Goal: Task Accomplishment & Management: Use online tool/utility

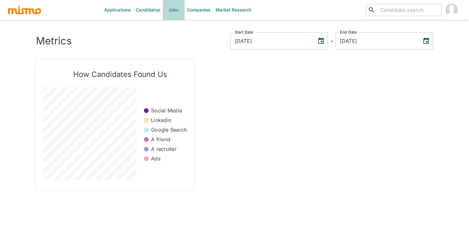
click at [170, 10] on link "Jobs" at bounding box center [174, 10] width 22 height 20
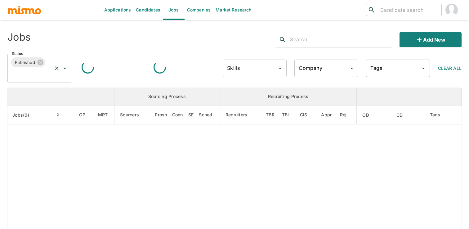
click at [67, 66] on icon "Open" at bounding box center [64, 67] width 7 height 7
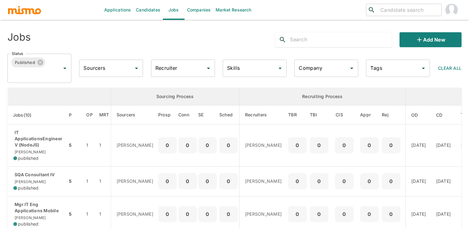
click at [60, 73] on div "Published Status" at bounding box center [39, 68] width 64 height 29
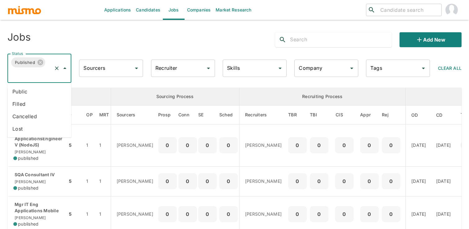
click at [64, 69] on icon "Close" at bounding box center [64, 67] width 7 height 7
click at [63, 67] on icon "Open" at bounding box center [64, 67] width 7 height 7
click at [61, 85] on ul "Public Filled Cancelled Lost" at bounding box center [39, 110] width 64 height 55
click at [61, 86] on li "Public" at bounding box center [39, 91] width 64 height 12
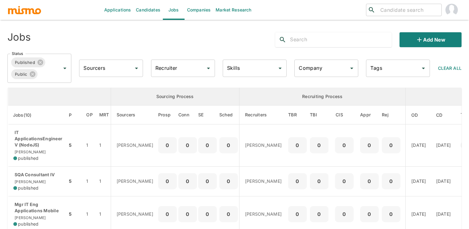
click at [301, 42] on input "text" at bounding box center [340, 40] width 101 height 10
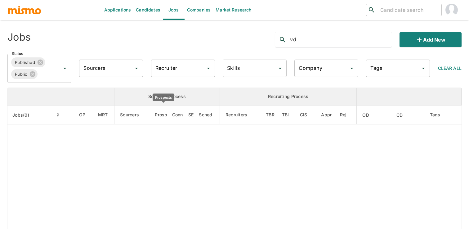
type input "v"
type input "V"
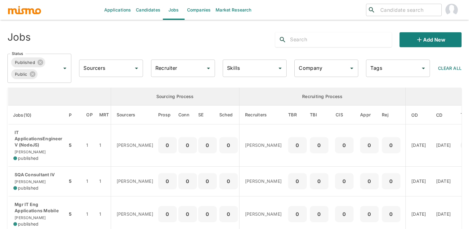
click at [98, 69] on input "Sourcers" at bounding box center [106, 68] width 49 height 12
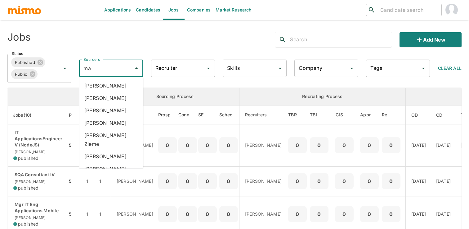
type input "m"
click at [189, 66] on input "Recruiter" at bounding box center [178, 68] width 49 height 12
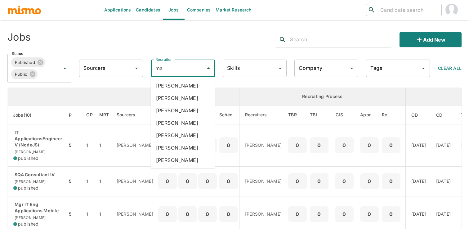
type input "mai"
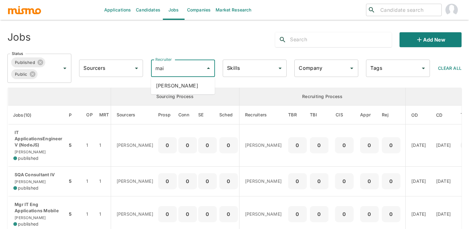
click at [191, 89] on li "[PERSON_NAME]" at bounding box center [183, 85] width 64 height 12
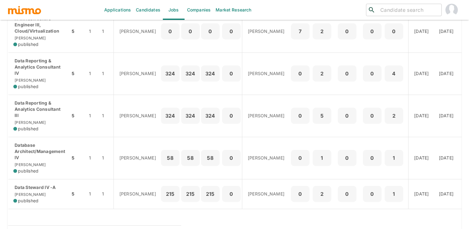
scroll to position [271, 0]
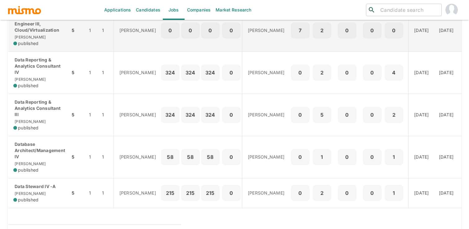
click at [184, 31] on p "0" at bounding box center [191, 30] width 14 height 9
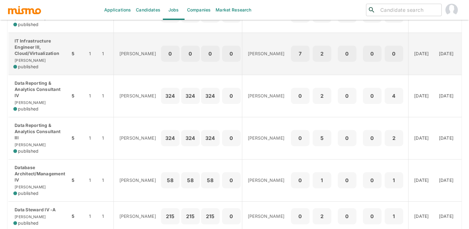
scroll to position [255, 0]
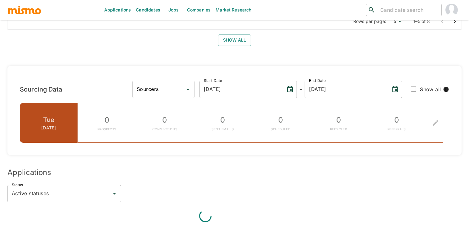
scroll to position [440, 0]
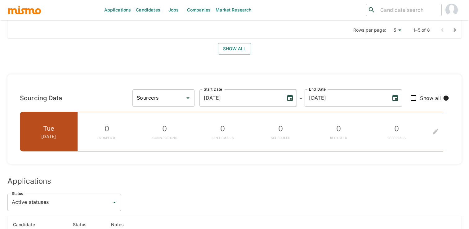
click at [182, 96] on input "Sourcers" at bounding box center [158, 98] width 47 height 12
click at [202, 115] on li "[PERSON_NAME]" at bounding box center [206, 115] width 62 height 12
type input "[PERSON_NAME]"
click at [438, 132] on icon "To edit the metrics, please select a sourcer first." at bounding box center [435, 131] width 7 height 7
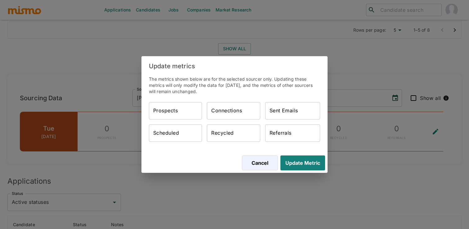
click at [179, 110] on input "Prospects" at bounding box center [175, 110] width 53 height 17
type input "41"
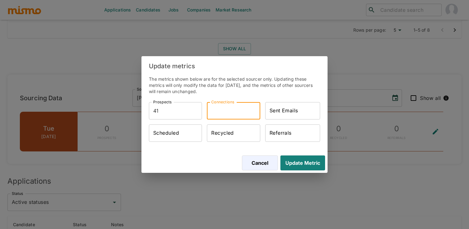
click at [230, 110] on input "Connections" at bounding box center [233, 110] width 53 height 17
type input "41"
click at [285, 112] on input "Sent Emails" at bounding box center [292, 110] width 55 height 17
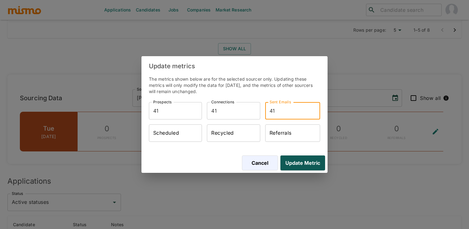
type input "41"
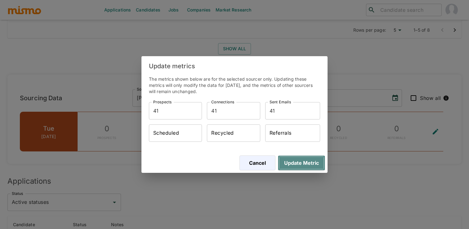
click at [294, 164] on button "Update Metric" at bounding box center [301, 162] width 47 height 15
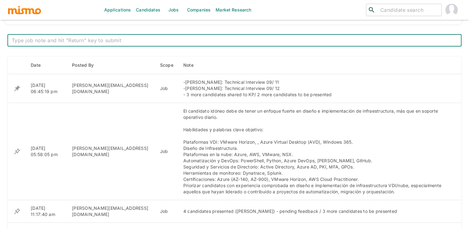
scroll to position [222, 0]
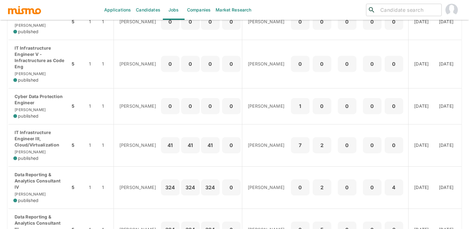
scroll to position [157, 0]
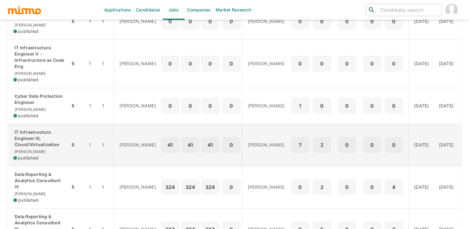
click at [222, 151] on div "0" at bounding box center [231, 145] width 19 height 16
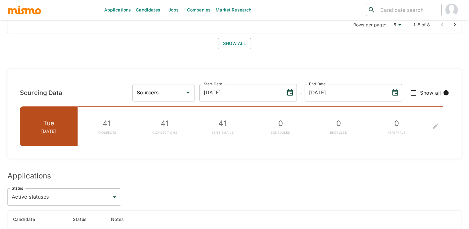
scroll to position [459, 0]
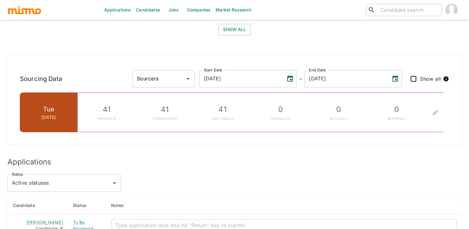
click at [182, 78] on input "Sourcers" at bounding box center [158, 79] width 47 height 12
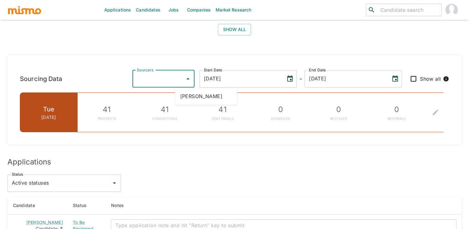
click at [215, 88] on ul "[PERSON_NAME]" at bounding box center [206, 95] width 62 height 17
click at [216, 94] on li "[PERSON_NAME]" at bounding box center [206, 96] width 62 height 12
type input "[PERSON_NAME]"
click at [416, 78] on input "Show all" at bounding box center [413, 78] width 13 height 13
checkbox input "true"
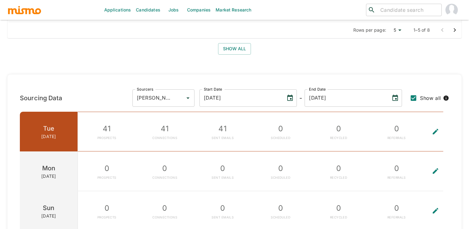
scroll to position [445, 0]
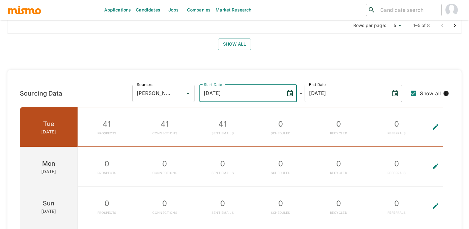
click at [281, 91] on input "09/03/2025" at bounding box center [240, 93] width 82 height 17
click at [294, 93] on icon "Choose date, selected date is Sep 3, 2025" at bounding box center [289, 93] width 7 height 7
click at [316, 110] on icon "Previous month" at bounding box center [318, 111] width 7 height 7
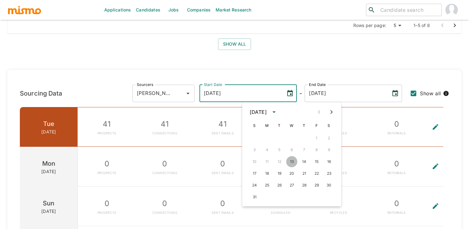
click at [291, 160] on button "13" at bounding box center [291, 161] width 11 height 11
type input "[DATE]"
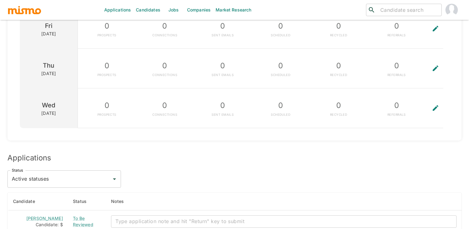
scroll to position [1534, 0]
click at [428, 68] on button "To edit the metrics, please select a sourcer first." at bounding box center [435, 69] width 20 height 39
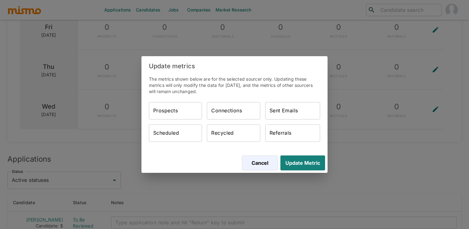
click at [159, 105] on div "Prospects Prospects" at bounding box center [175, 110] width 53 height 17
type input "120"
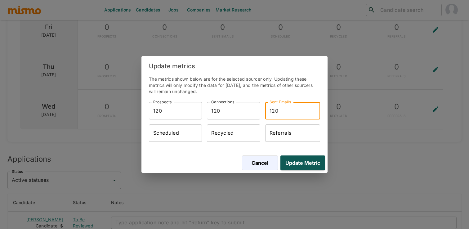
type input "120"
click at [295, 160] on button "Update Metric" at bounding box center [301, 162] width 47 height 15
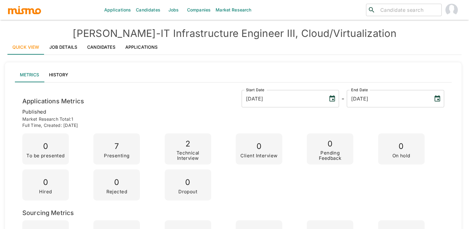
click at [170, 8] on link "Jobs" at bounding box center [174, 10] width 22 height 20
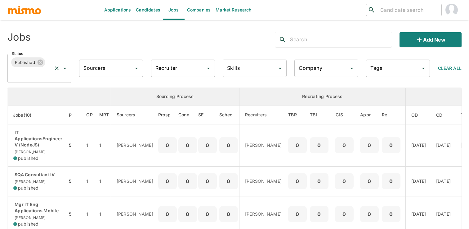
click at [63, 68] on icon "Open" at bounding box center [64, 67] width 7 height 7
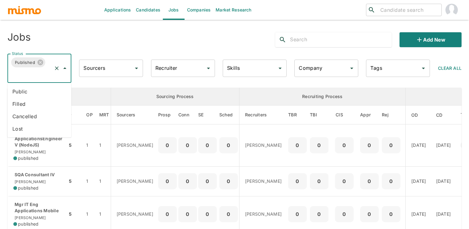
click at [51, 91] on li "Public" at bounding box center [39, 91] width 64 height 12
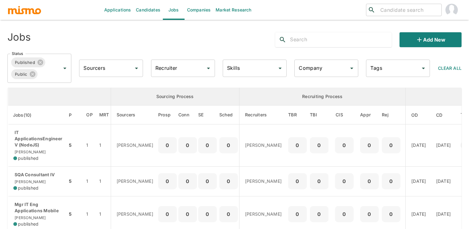
click at [190, 64] on input "Recruiter" at bounding box center [178, 68] width 49 height 12
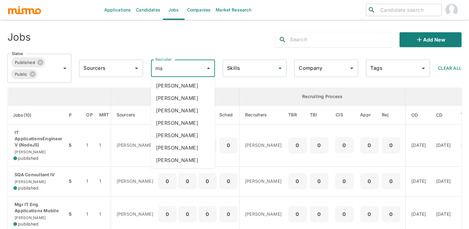
type input "mai"
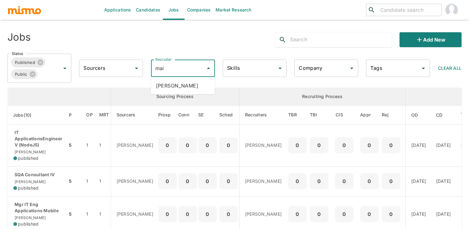
click at [203, 87] on li "Maia Reyes" at bounding box center [183, 85] width 64 height 12
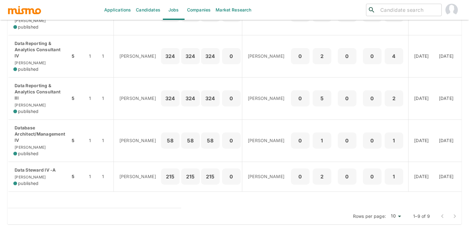
scroll to position [287, 0]
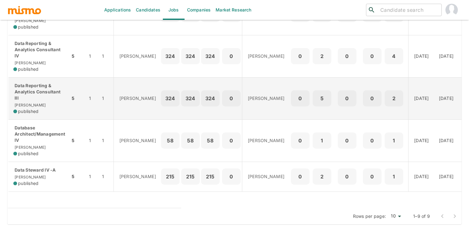
click at [289, 105] on td "0" at bounding box center [300, 98] width 22 height 42
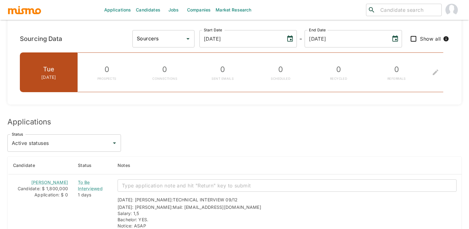
scroll to position [650, 0]
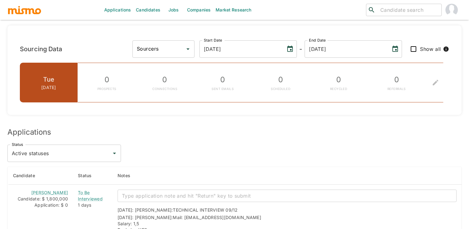
click at [194, 40] on div "Sourcers" at bounding box center [163, 48] width 62 height 17
click at [212, 58] on li "[PERSON_NAME]" at bounding box center [206, 54] width 62 height 12
type input "[PERSON_NAME]"
click at [413, 42] on input "Show all" at bounding box center [413, 48] width 13 height 13
checkbox input "true"
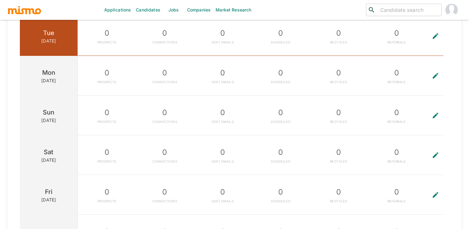
scroll to position [697, 0]
click at [436, 68] on button "To edit the metrics, please select a sourcer first." at bounding box center [435, 75] width 20 height 39
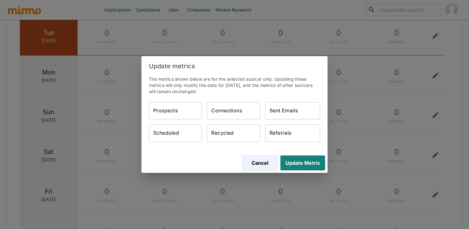
click at [191, 111] on input "Prospects" at bounding box center [175, 110] width 53 height 17
type input "261"
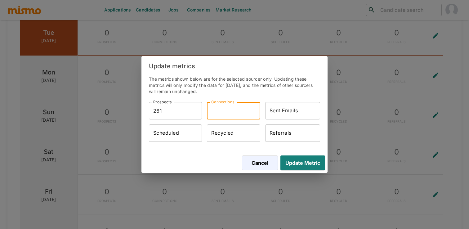
click at [248, 111] on input "Connections" at bounding box center [233, 110] width 53 height 17
type input "261"
click at [299, 118] on input "Sent Emails" at bounding box center [292, 110] width 55 height 17
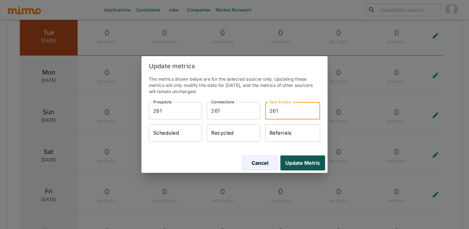
type input "261"
click at [306, 160] on button "Update Metric" at bounding box center [301, 162] width 47 height 15
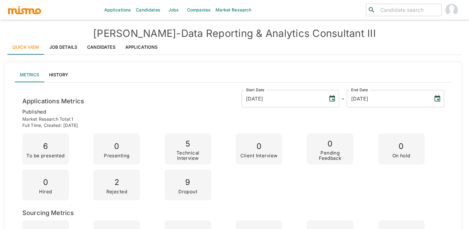
click at [173, 10] on link "Jobs" at bounding box center [174, 10] width 22 height 20
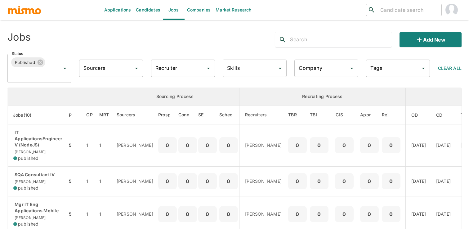
click at [185, 72] on input "Recruiter" at bounding box center [178, 68] width 49 height 12
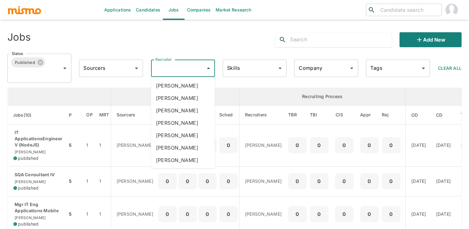
type input "a"
type input "mai"
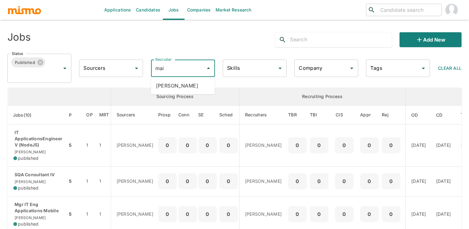
click at [207, 93] on ul "Maia Reyes" at bounding box center [183, 85] width 64 height 17
click at [194, 83] on li "Maia Reyes" at bounding box center [183, 85] width 64 height 12
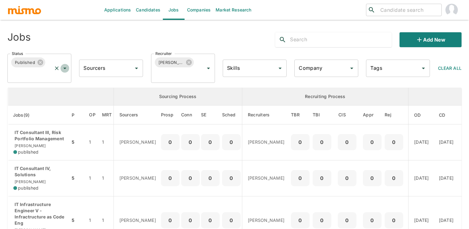
click at [65, 64] on icon "Open" at bounding box center [64, 67] width 7 height 7
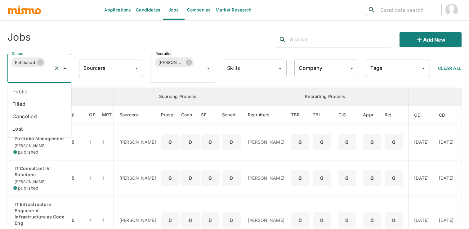
click at [54, 86] on li "Public" at bounding box center [39, 91] width 64 height 12
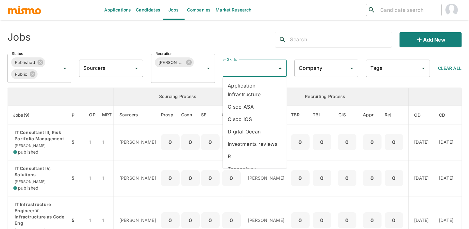
click at [253, 69] on input "Skills" at bounding box center [249, 68] width 49 height 12
click at [258, 50] on div "Status Published Public Status Sourcers Sourcers Recruiter Maia Reyes Recruiter…" at bounding box center [231, 66] width 459 height 34
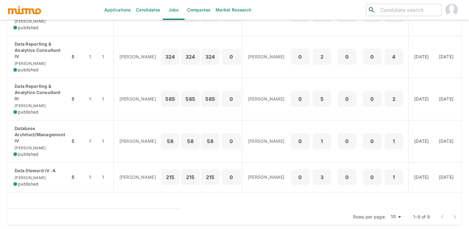
scroll to position [287, 0]
